Goal: Transaction & Acquisition: Purchase product/service

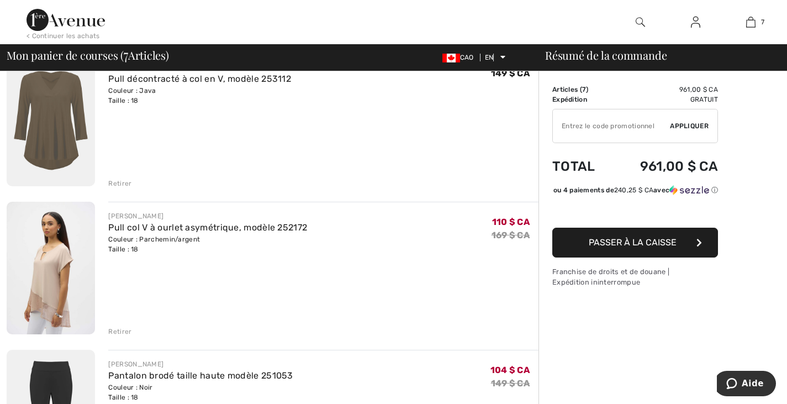
scroll to position [276, 0]
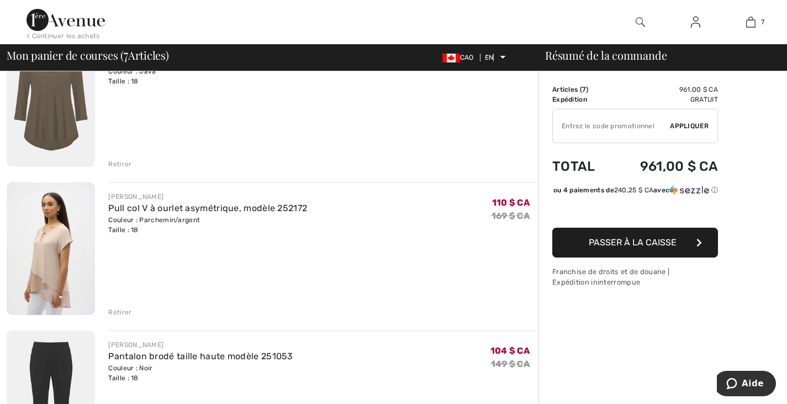
click at [123, 311] on font "Retirer" at bounding box center [119, 312] width 23 height 8
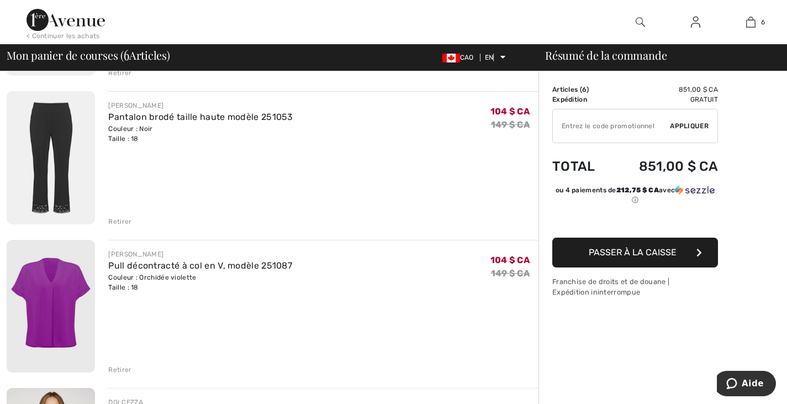
scroll to position [387, 0]
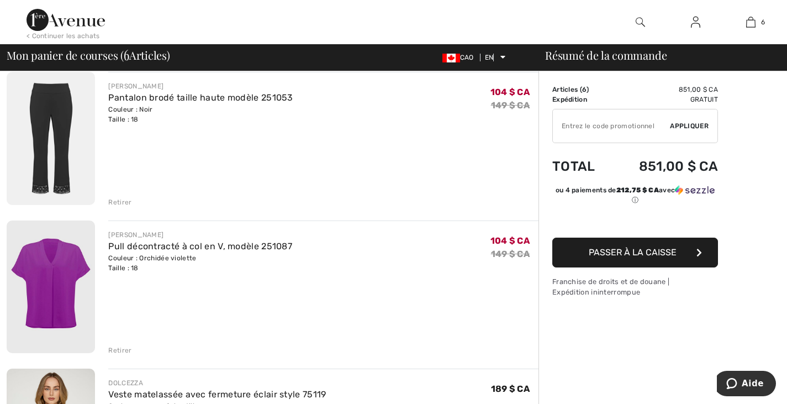
click at [122, 351] on font "Retirer" at bounding box center [119, 350] width 23 height 8
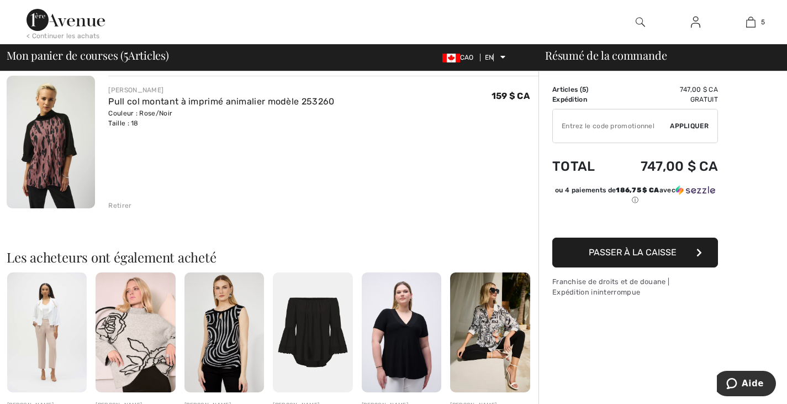
scroll to position [774, 0]
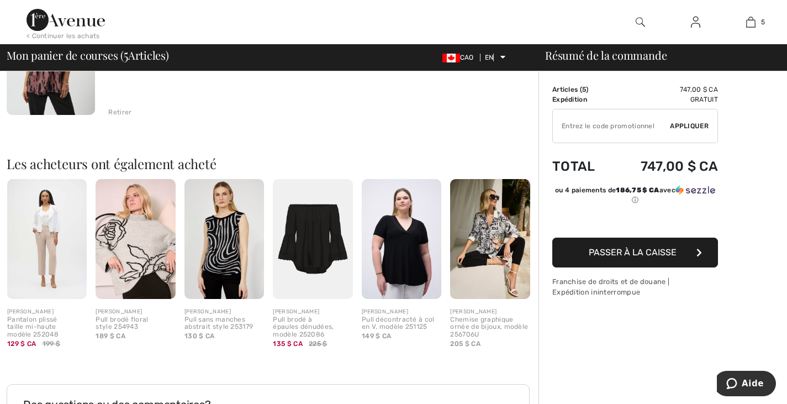
click at [501, 248] on img at bounding box center [490, 239] width 80 height 120
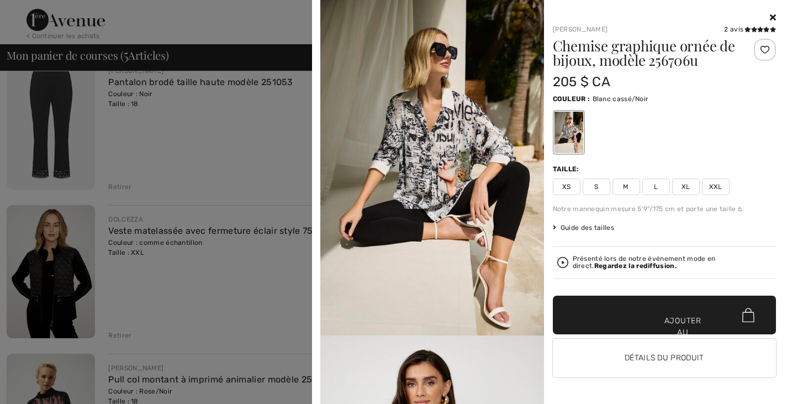
scroll to position [387, 0]
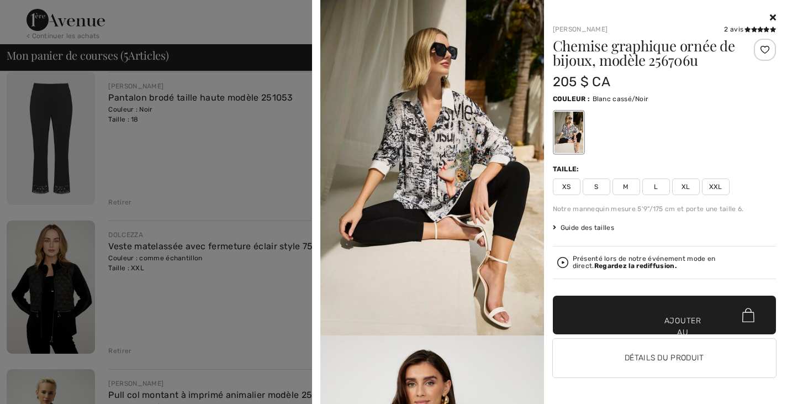
click at [581, 131] on div at bounding box center [568, 132] width 29 height 41
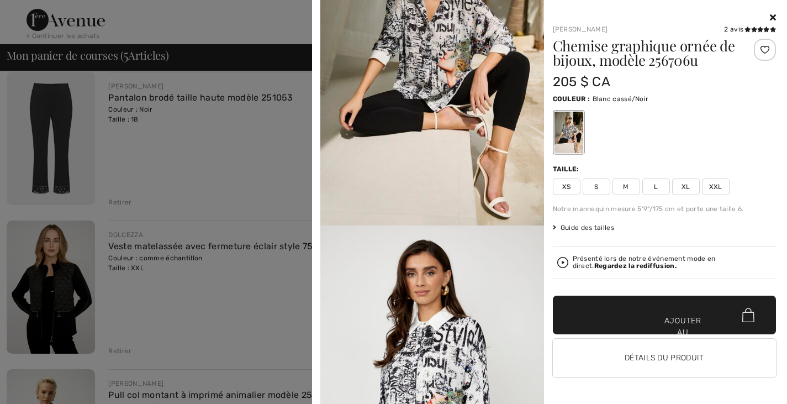
scroll to position [111, 0]
click at [450, 314] on img at bounding box center [432, 392] width 224 height 335
click at [771, 20] on icon at bounding box center [773, 17] width 6 height 9
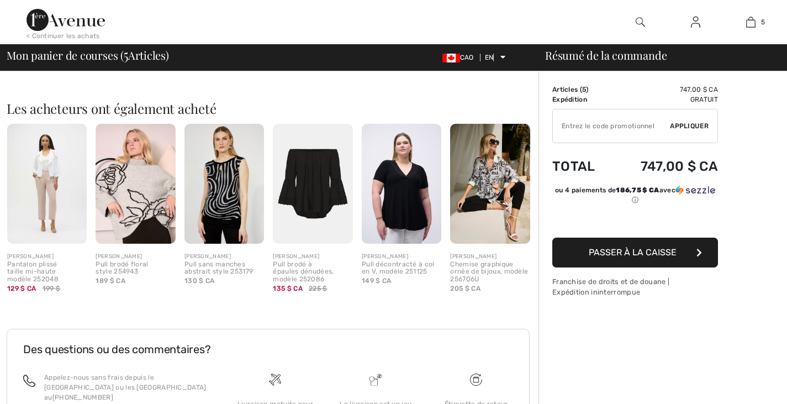
scroll to position [0, 0]
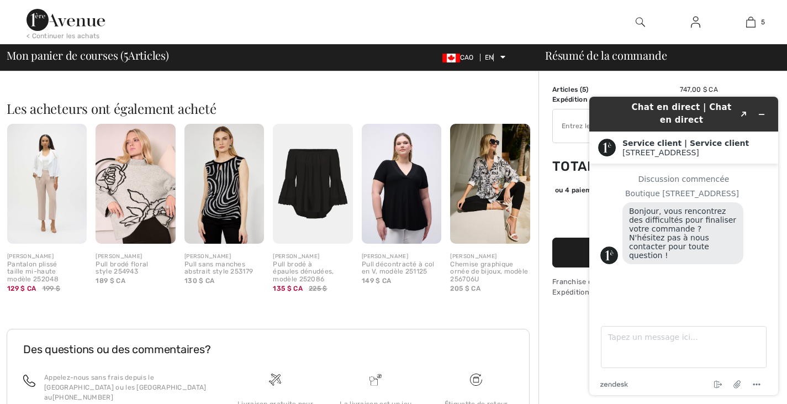
click at [224, 182] on img at bounding box center [225, 184] width 80 height 120
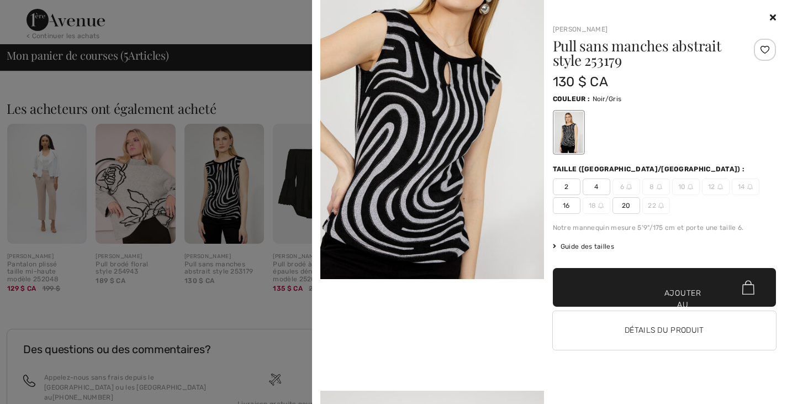
scroll to position [263, 0]
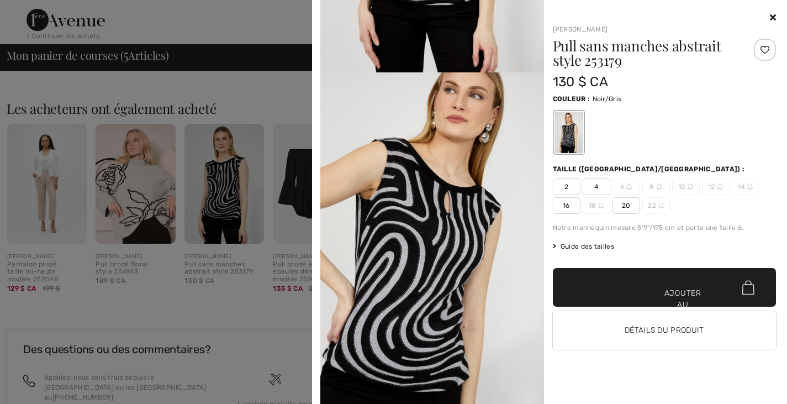
click at [772, 18] on icon at bounding box center [773, 17] width 6 height 9
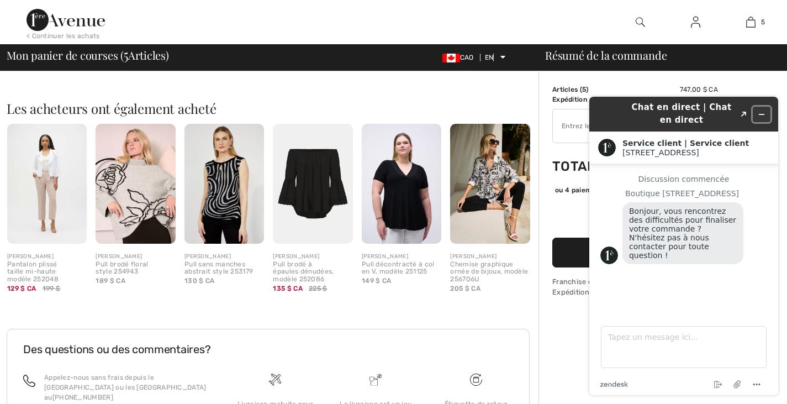
click at [761, 113] on icon "Réduire le widget" at bounding box center [762, 115] width 8 height 8
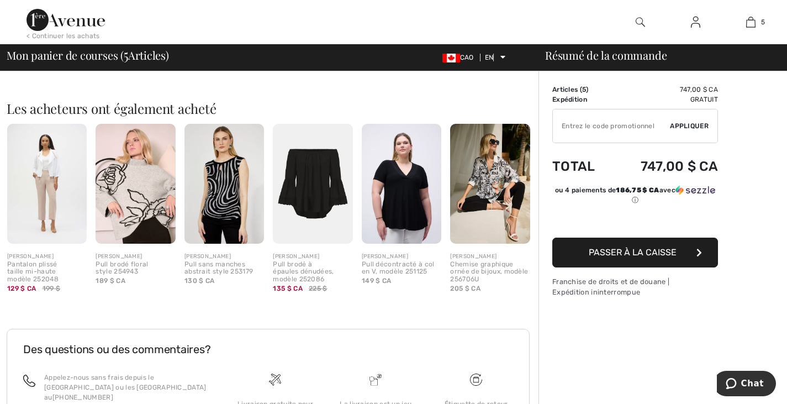
click at [153, 197] on img at bounding box center [136, 184] width 80 height 120
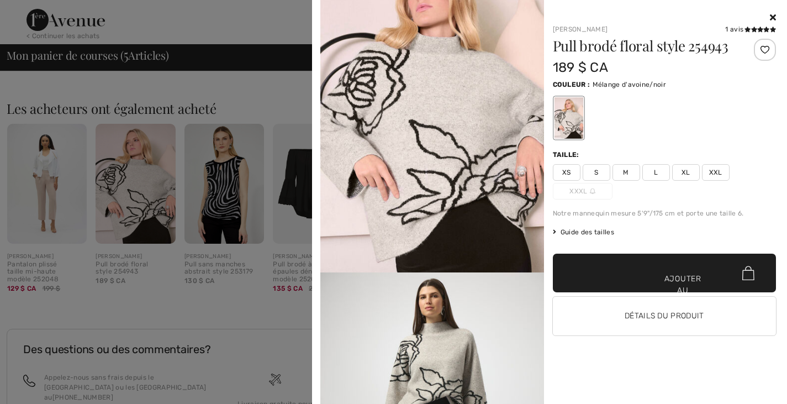
scroll to position [0, 0]
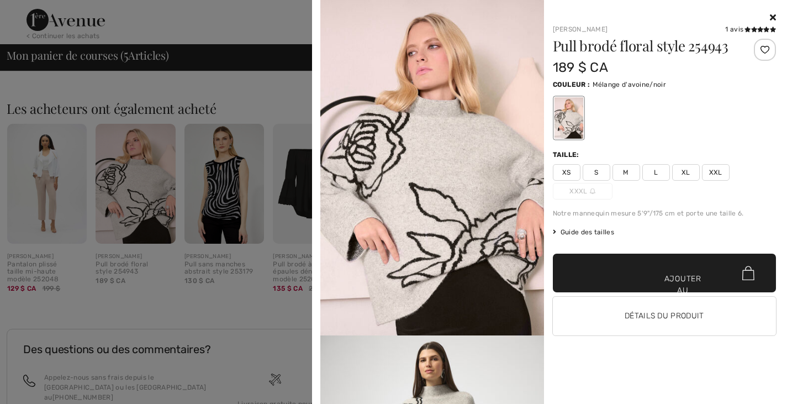
click at [773, 16] on icon at bounding box center [773, 17] width 6 height 9
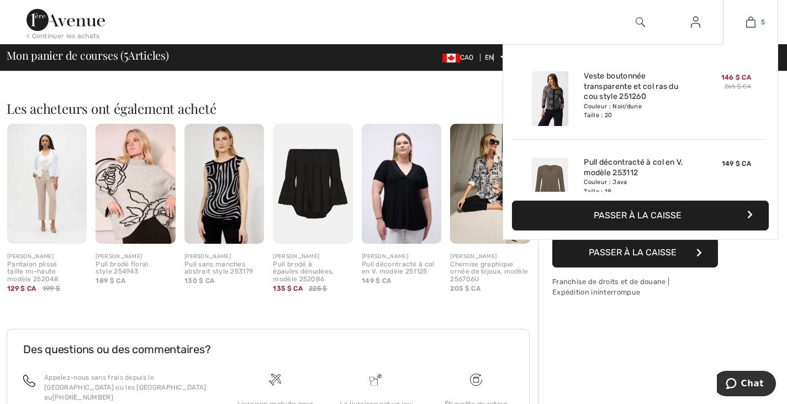
click at [753, 27] on img at bounding box center [750, 21] width 9 height 13
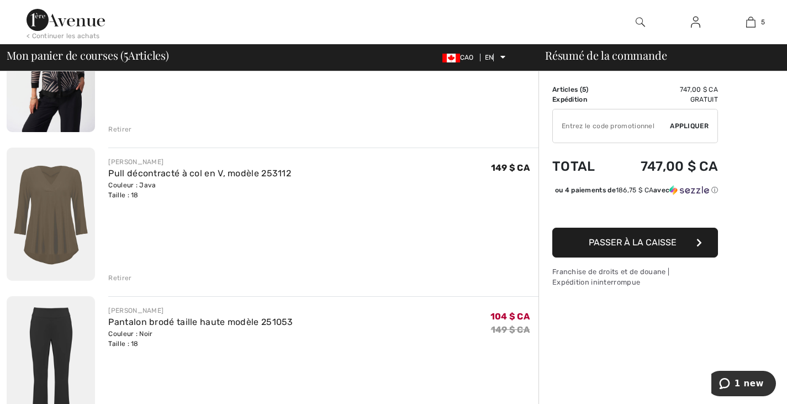
scroll to position [166, 0]
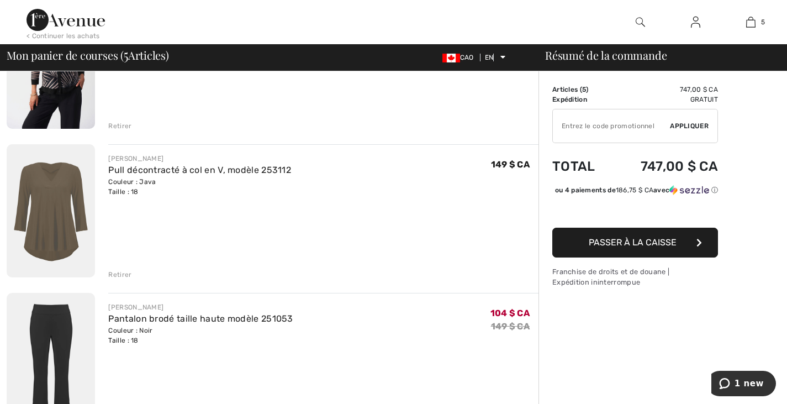
click at [116, 274] on font "Retirer" at bounding box center [119, 275] width 23 height 8
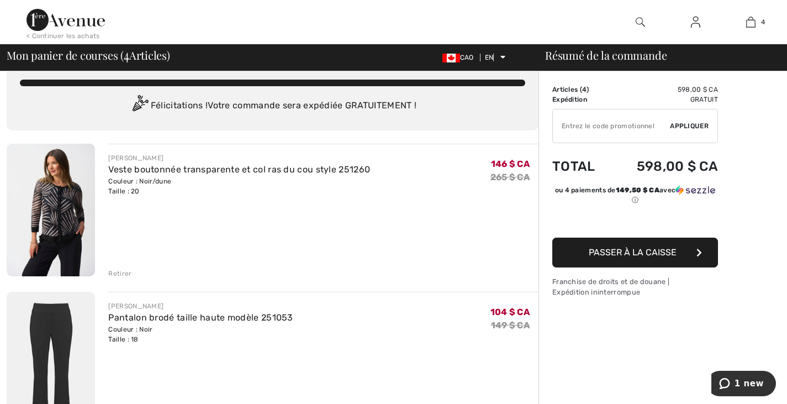
scroll to position [0, 0]
